Goal: Task Accomplishment & Management: Use online tool/utility

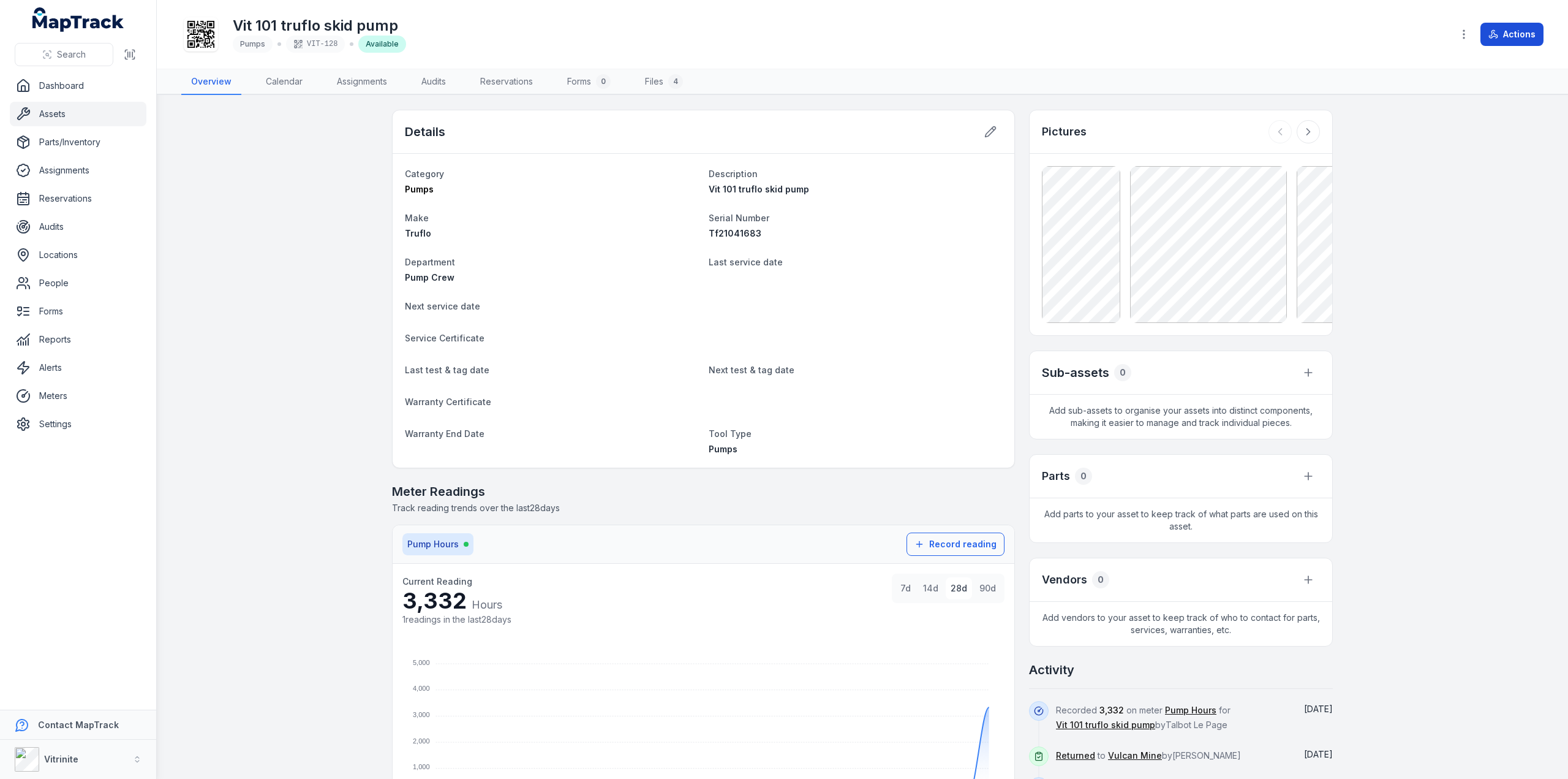
click at [1503, 33] on button "Actions" at bounding box center [1512, 34] width 63 height 23
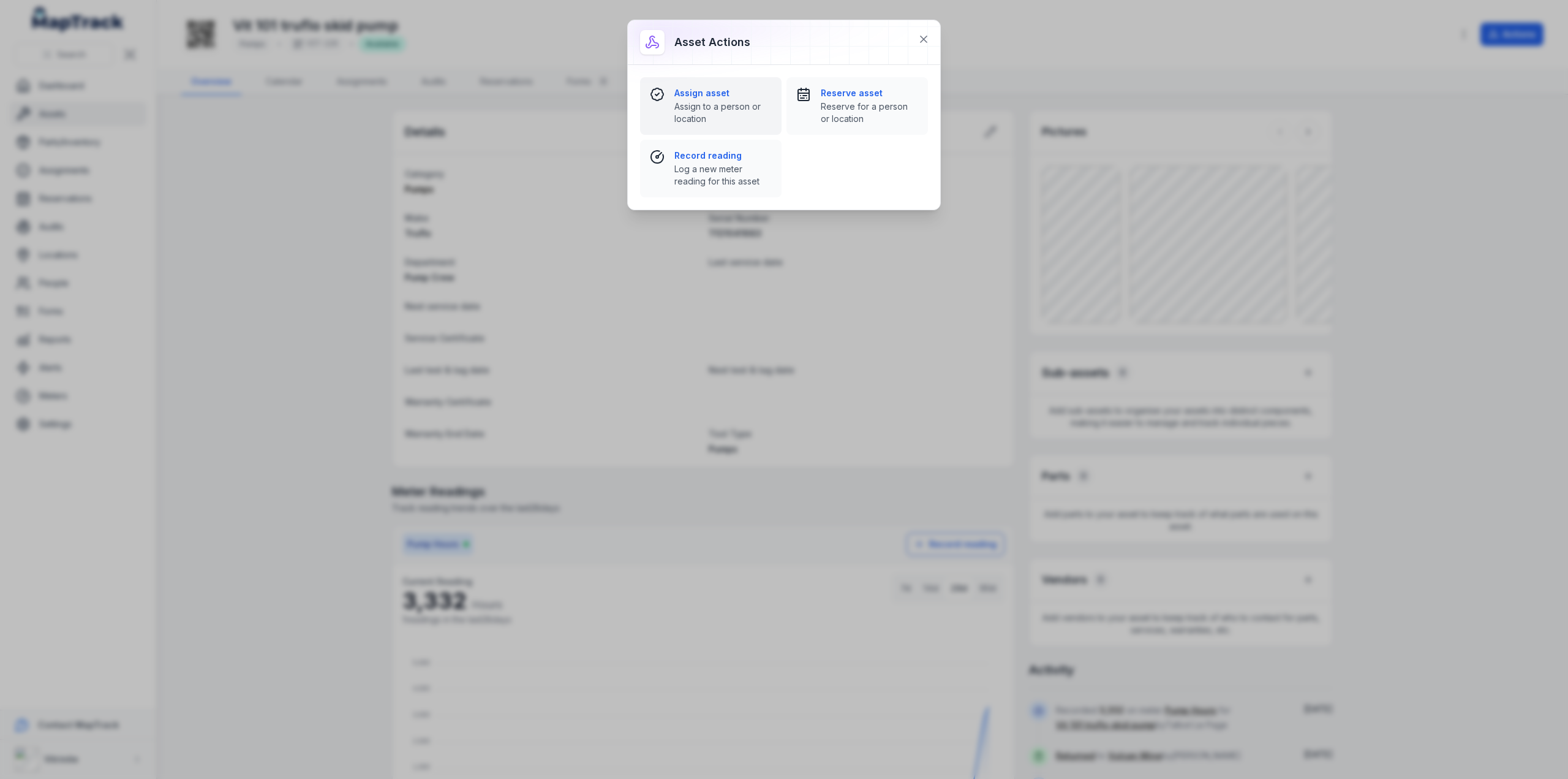
click at [703, 109] on span "Assign to a person or location" at bounding box center [723, 113] width 98 height 24
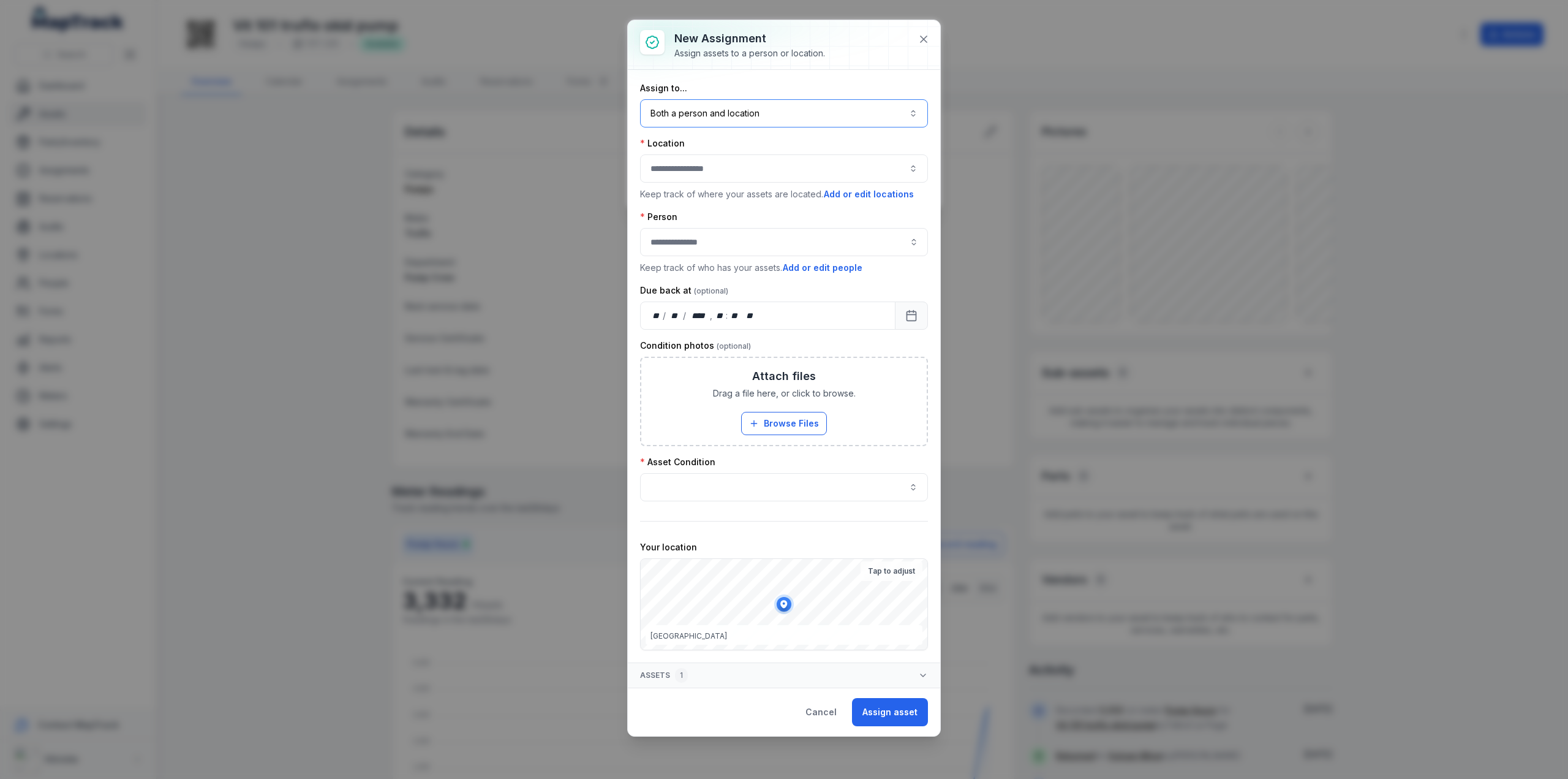
click at [747, 114] on button "Both a person and location ****" at bounding box center [784, 113] width 288 height 28
click at [678, 188] on span "A location" at bounding box center [686, 192] width 40 height 13
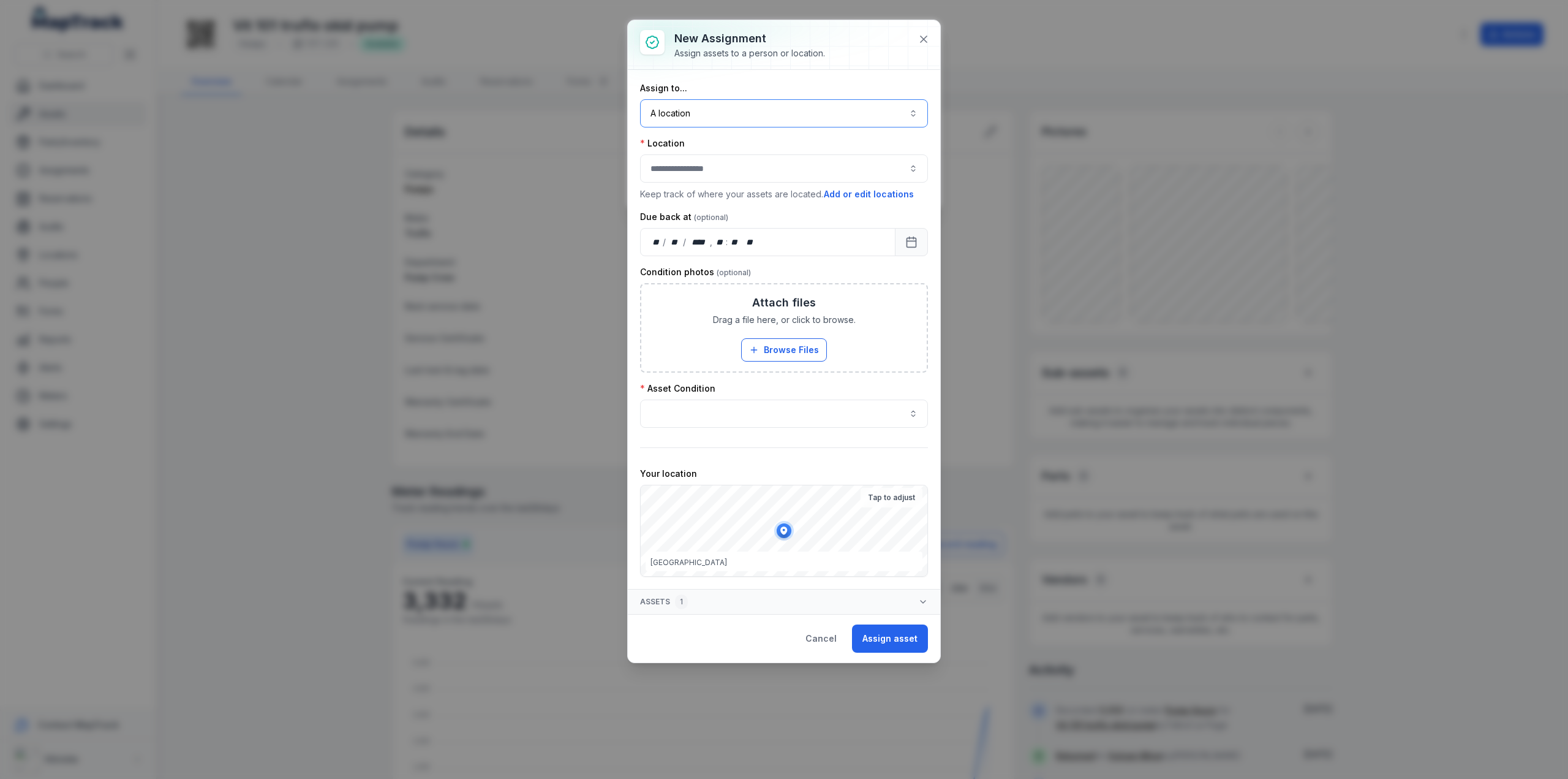
click at [689, 166] on div at bounding box center [784, 168] width 288 height 28
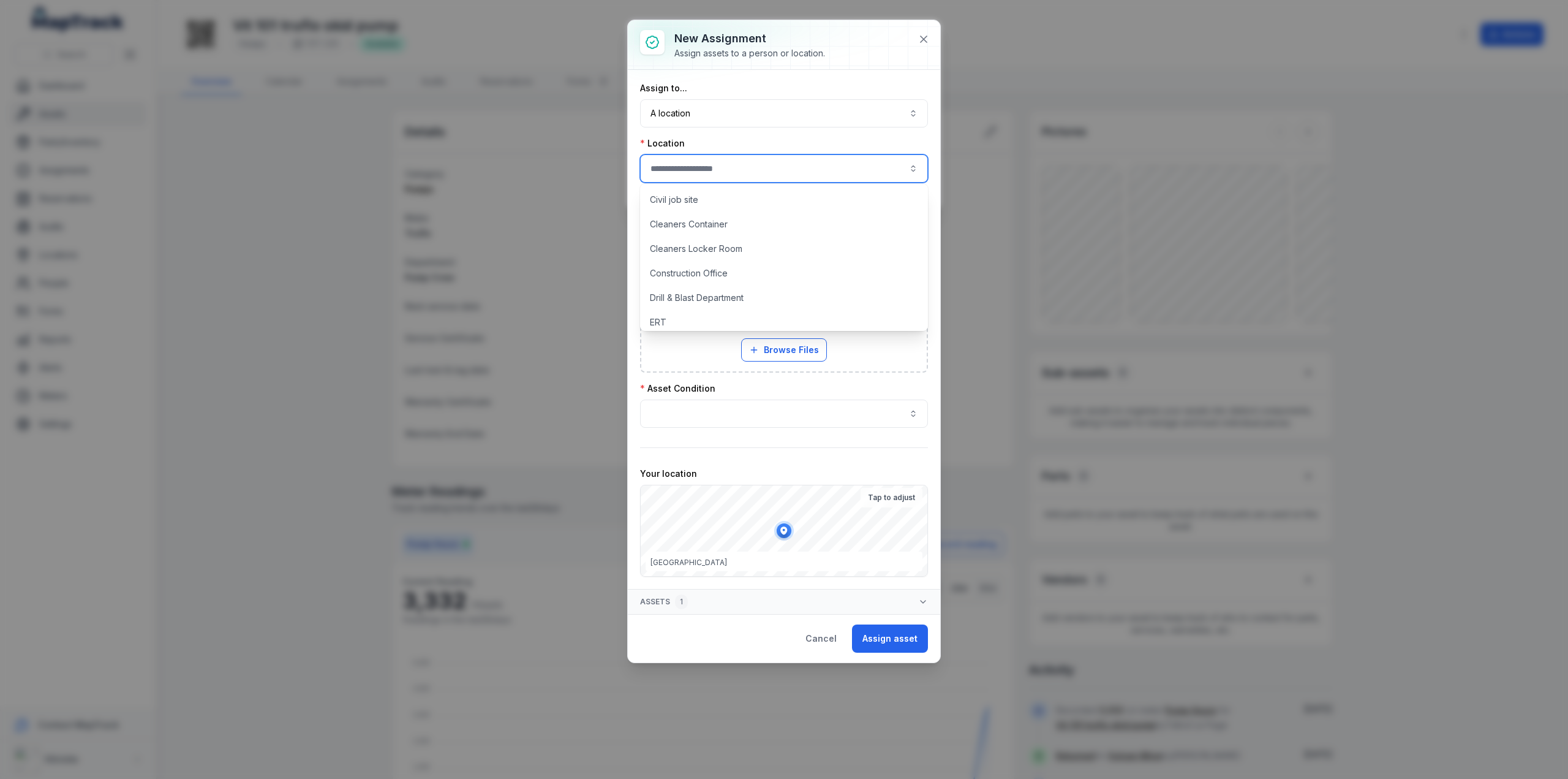
click at [727, 142] on div "Location" at bounding box center [784, 144] width 288 height 13
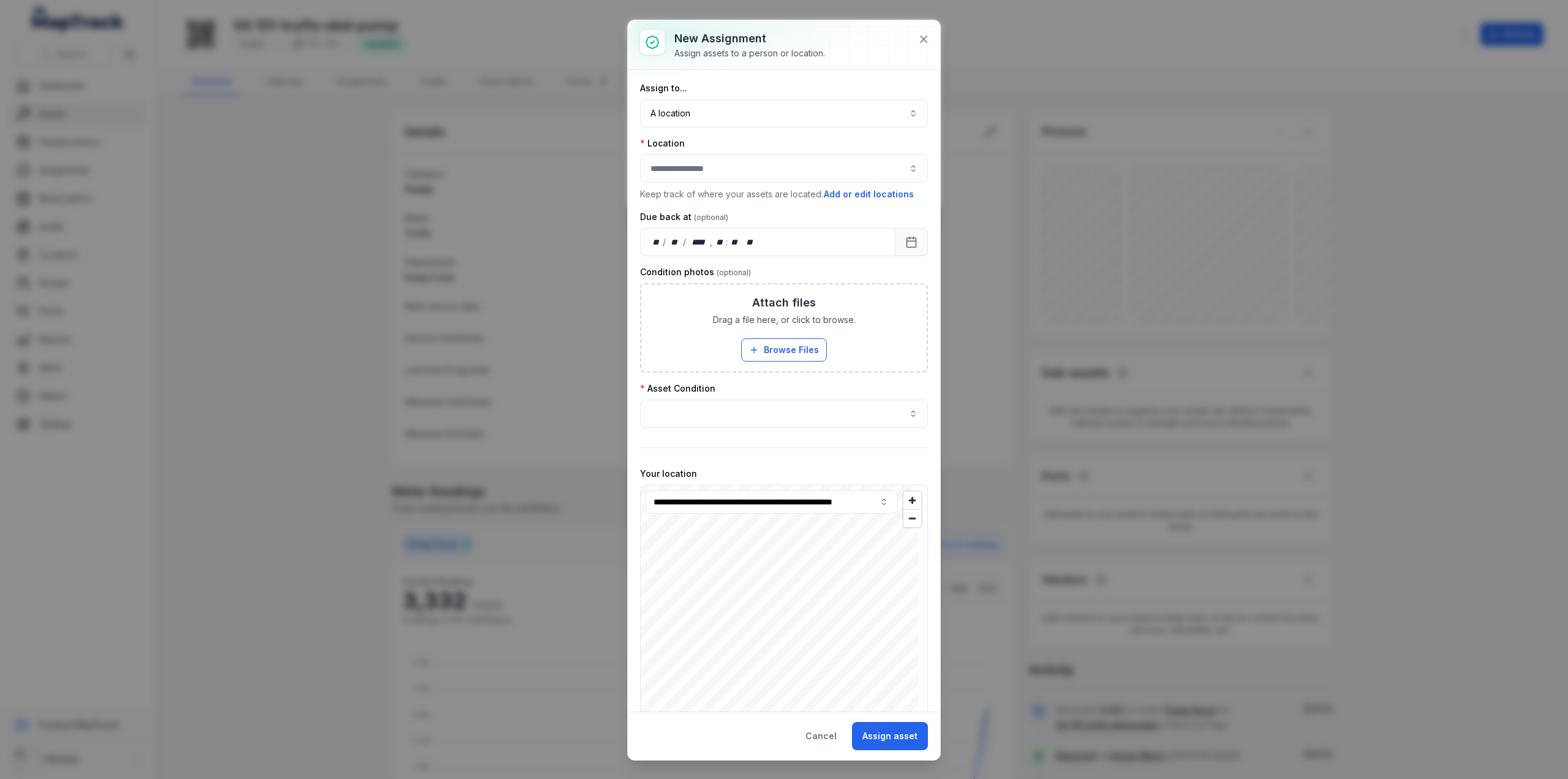
scroll to position [270, 0]
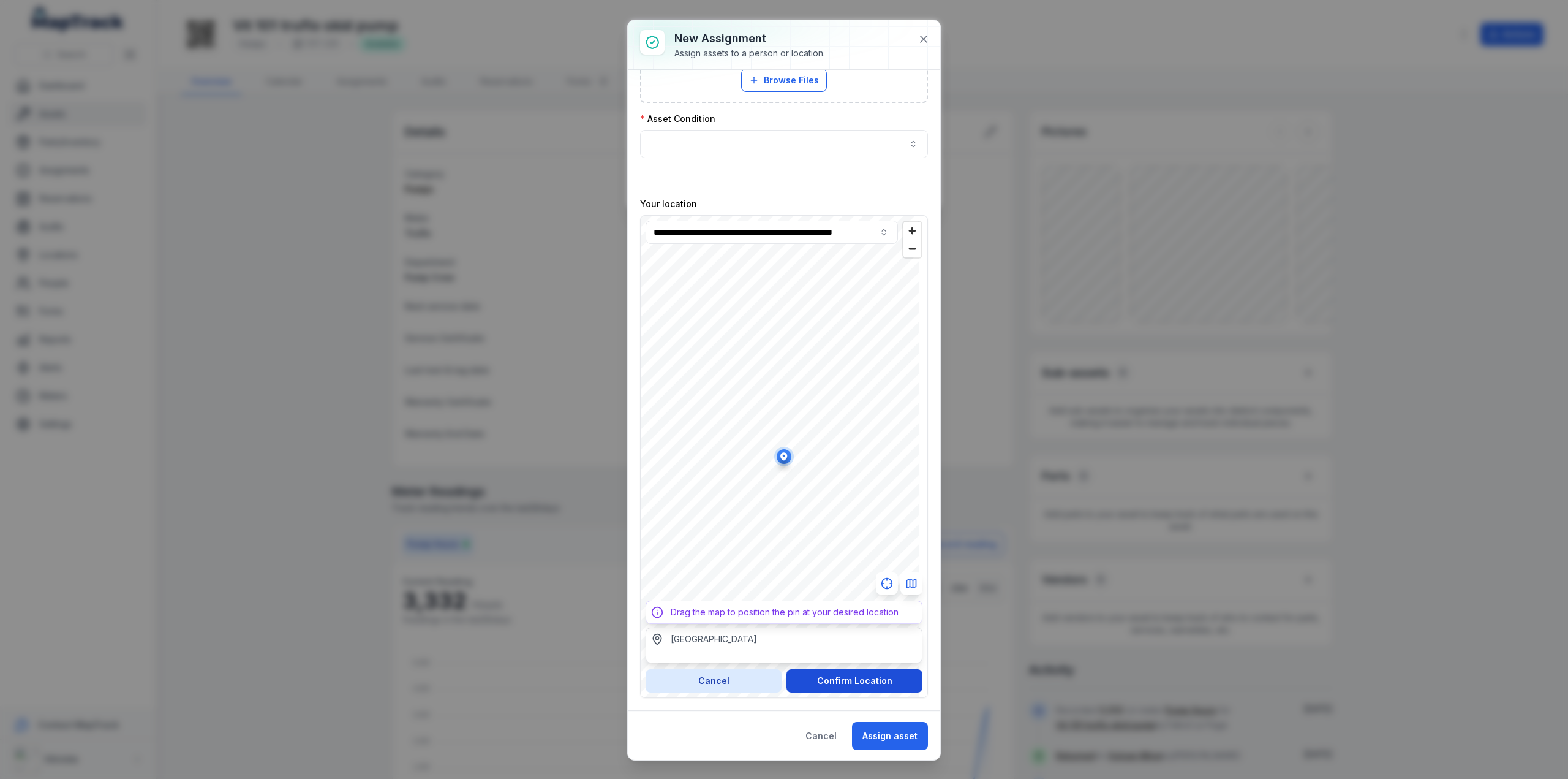
click at [840, 673] on button "Confirm Location" at bounding box center [854, 681] width 136 height 23
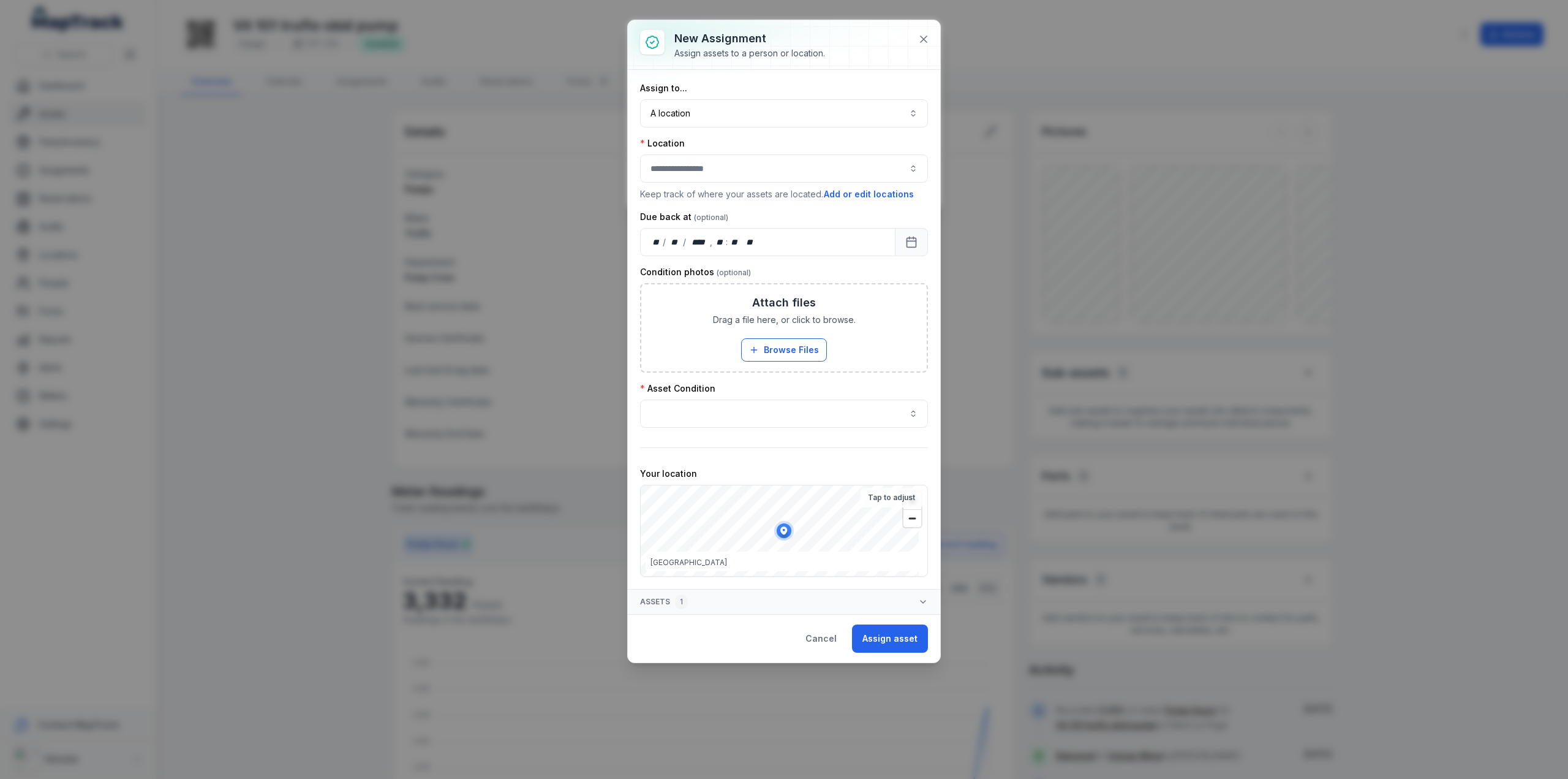
scroll to position [0, 0]
click at [679, 166] on div at bounding box center [784, 168] width 288 height 28
type input "******"
click at [689, 197] on span "Vulcan Mine" at bounding box center [675, 200] width 50 height 13
type input "**********"
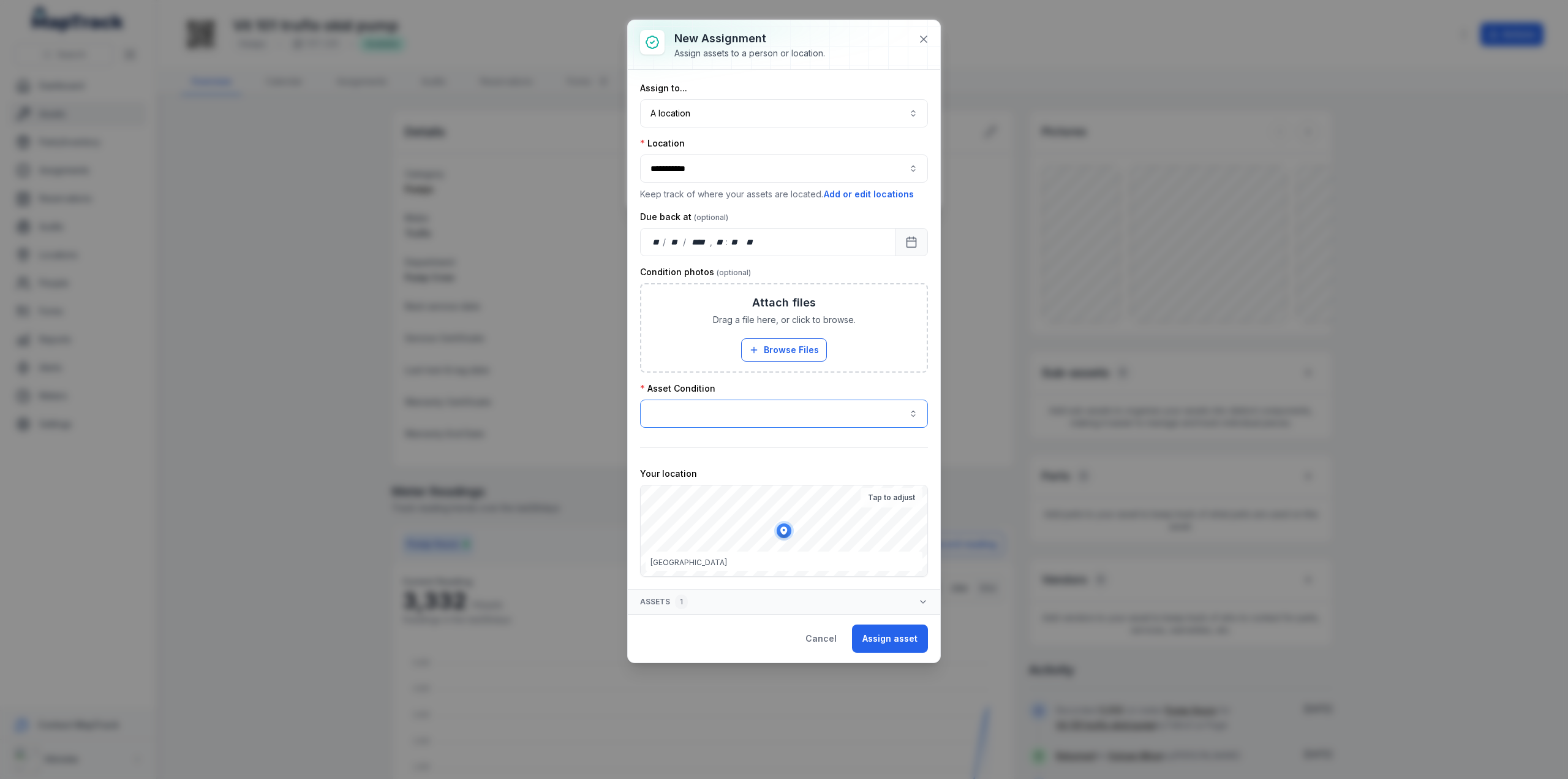
click at [740, 409] on button "button" at bounding box center [784, 414] width 288 height 28
click at [694, 448] on div "Good" at bounding box center [784, 443] width 263 height 13
click at [887, 630] on button "Assign asset" at bounding box center [890, 638] width 76 height 28
